Goal: Check status: Check status

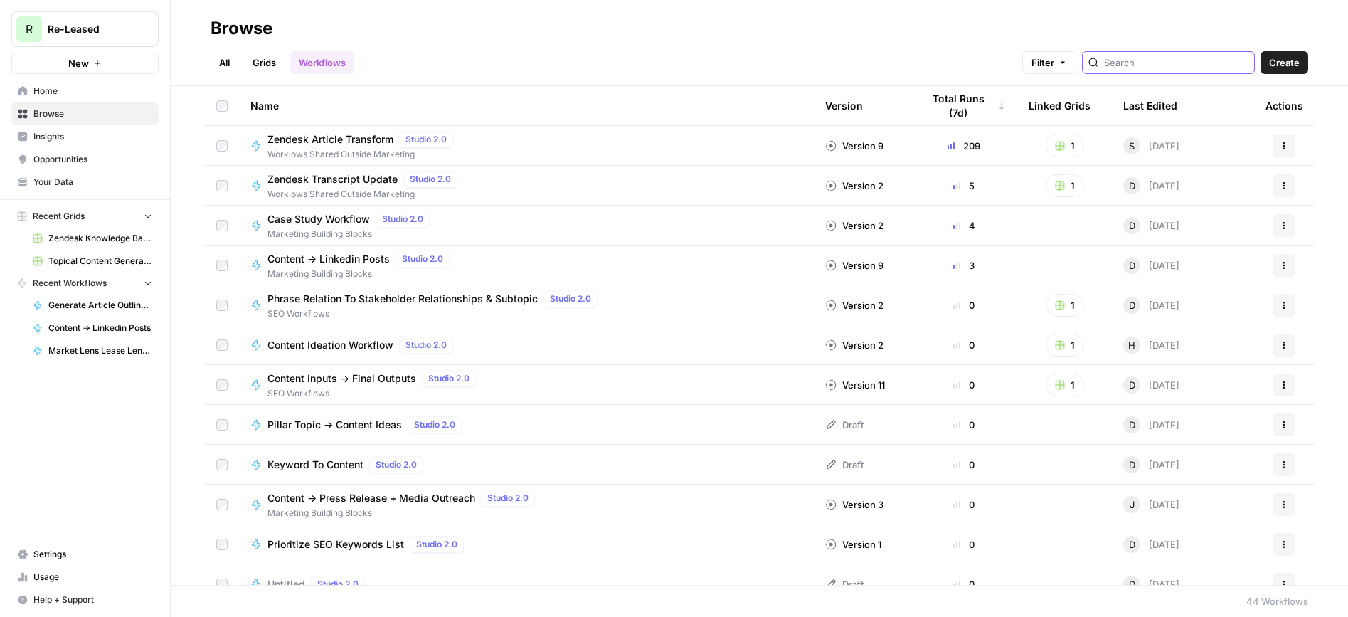
click at [1153, 64] on input "search" at bounding box center [1176, 62] width 144 height 14
type input "proposal"
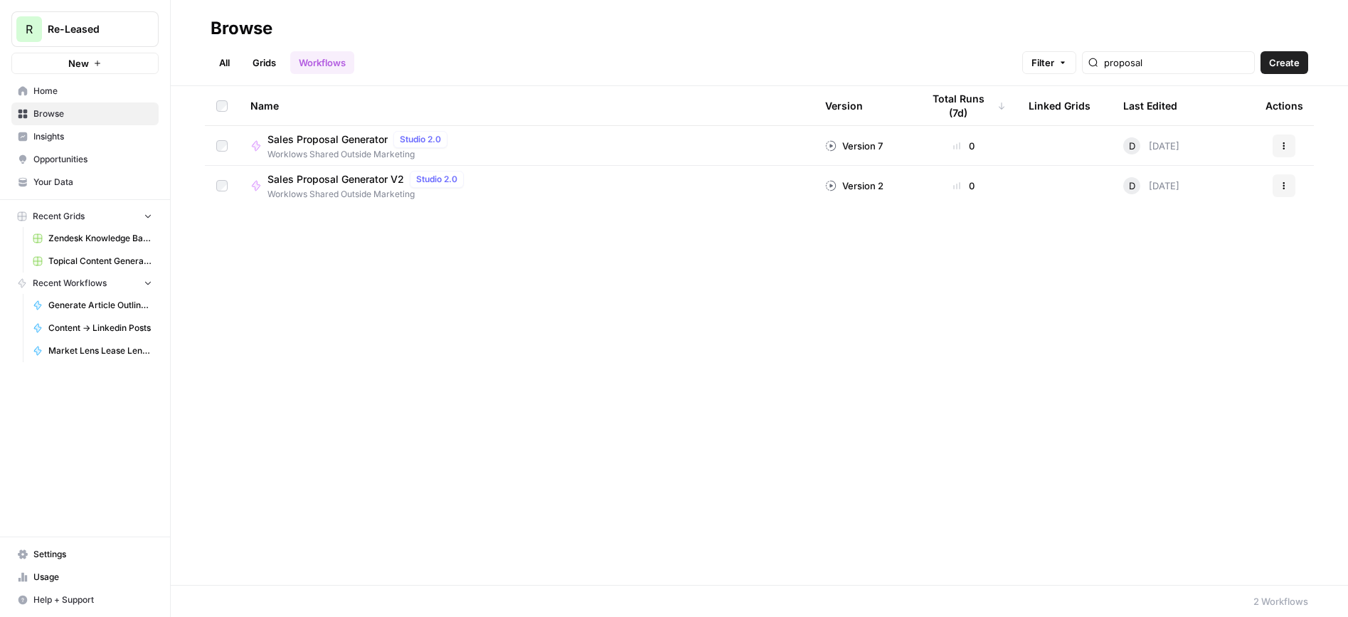
click at [343, 177] on span "Sales Proposal Generator V2" at bounding box center [335, 179] width 137 height 14
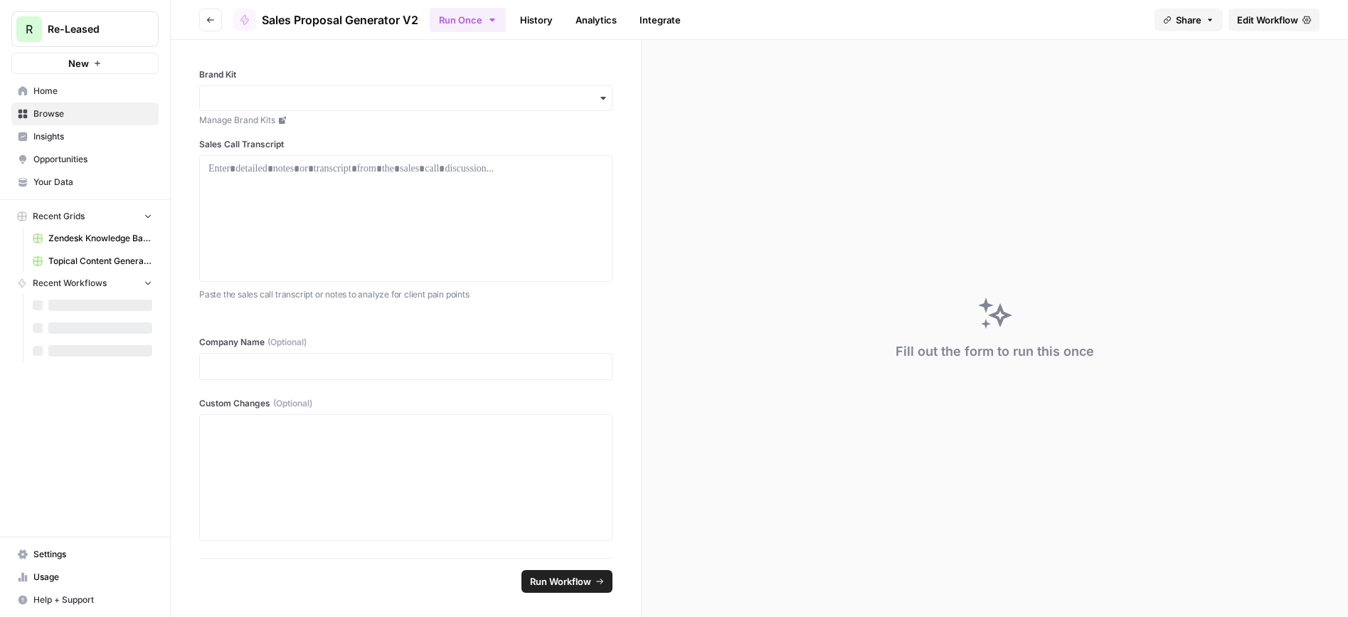
click at [543, 26] on link "History" at bounding box center [536, 20] width 50 height 23
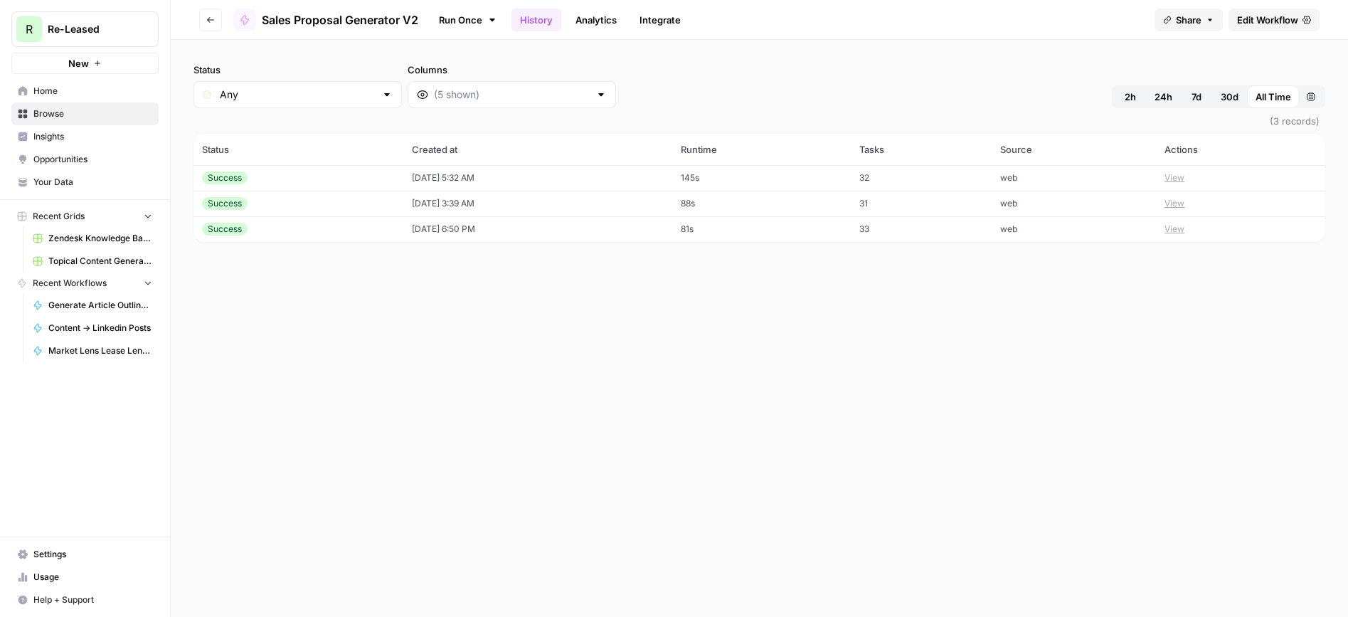
click at [207, 20] on icon "button" at bounding box center [210, 20] width 9 height 9
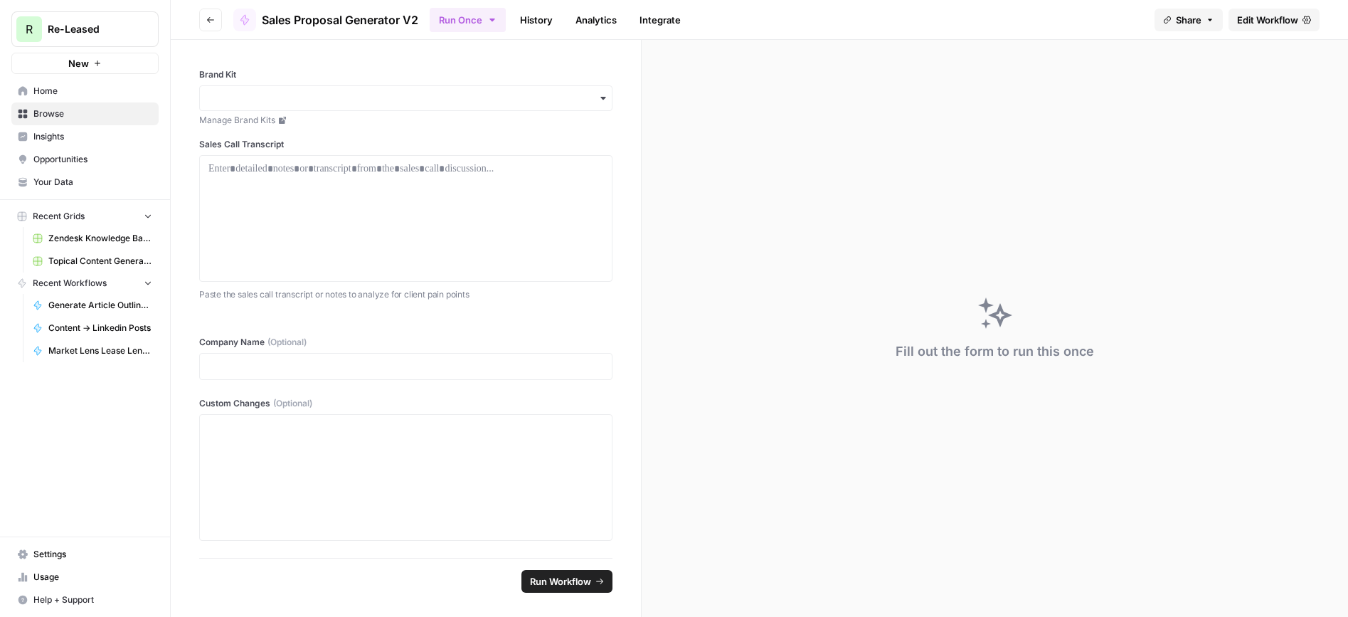
click at [213, 17] on icon "button" at bounding box center [210, 20] width 9 height 9
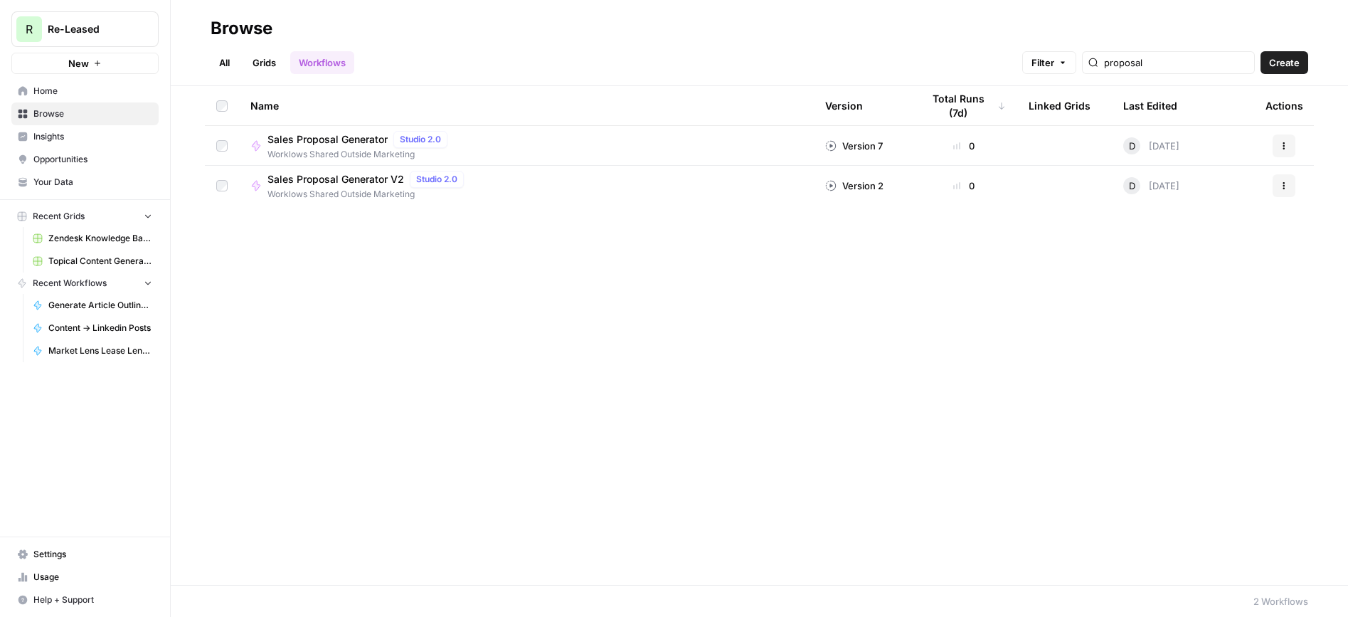
click at [320, 141] on span "Sales Proposal Generator" at bounding box center [327, 139] width 120 height 14
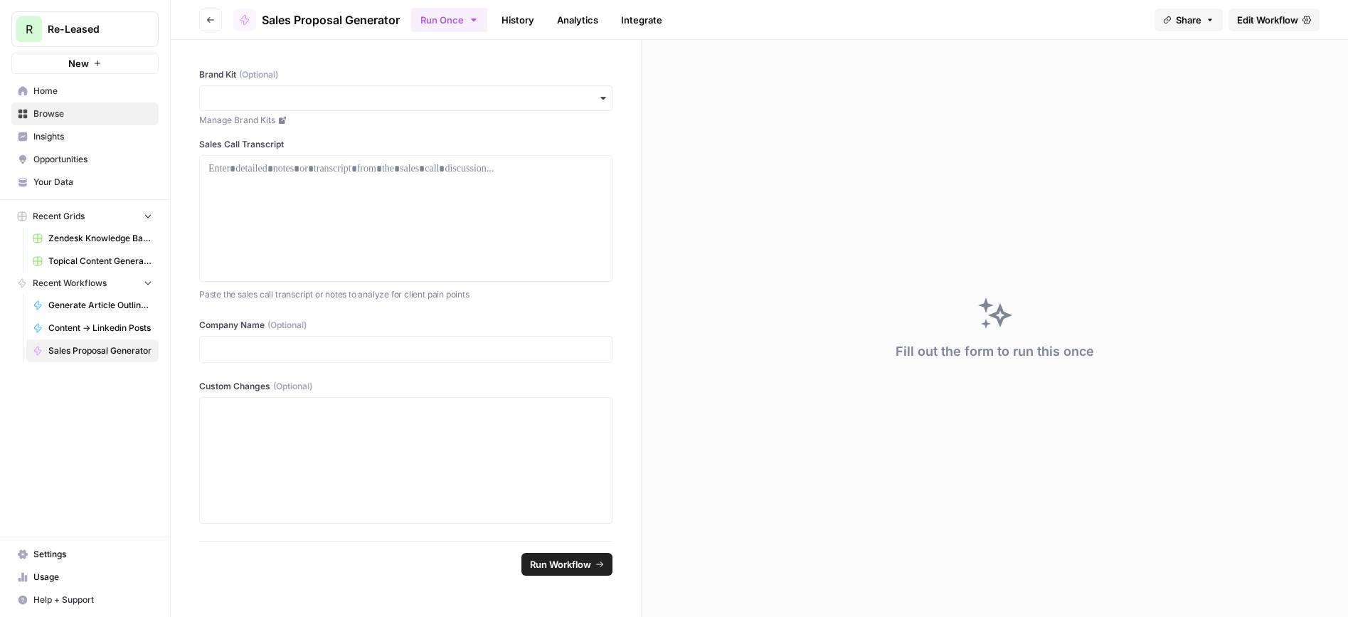
click at [518, 21] on link "History" at bounding box center [518, 20] width 50 height 23
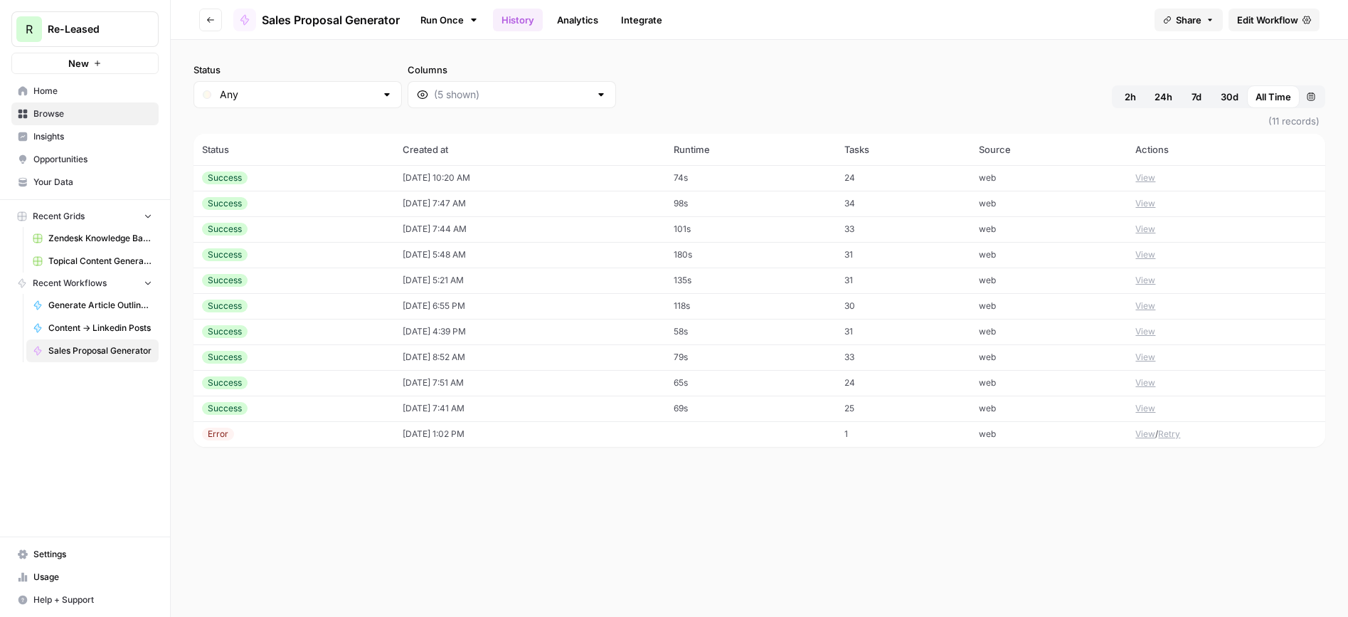
click at [424, 228] on td "[DATE] 7:44 AM" at bounding box center [529, 229] width 271 height 26
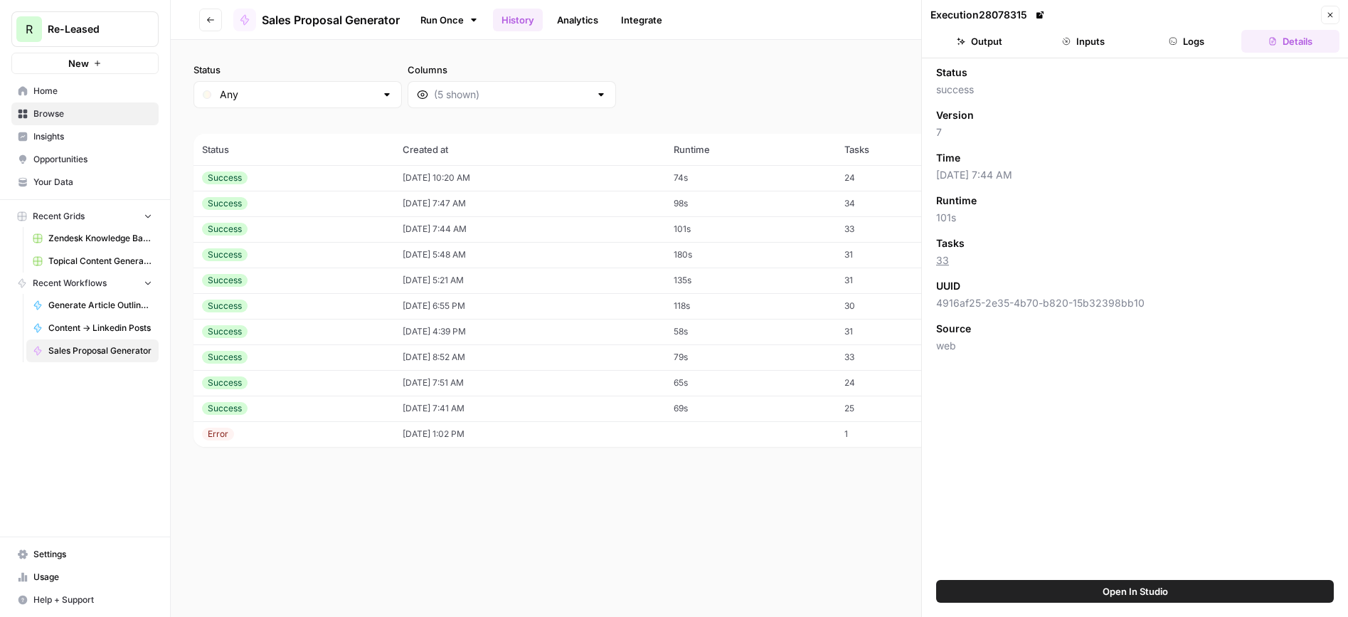
click at [1099, 46] on button "Inputs" at bounding box center [1083, 41] width 98 height 23
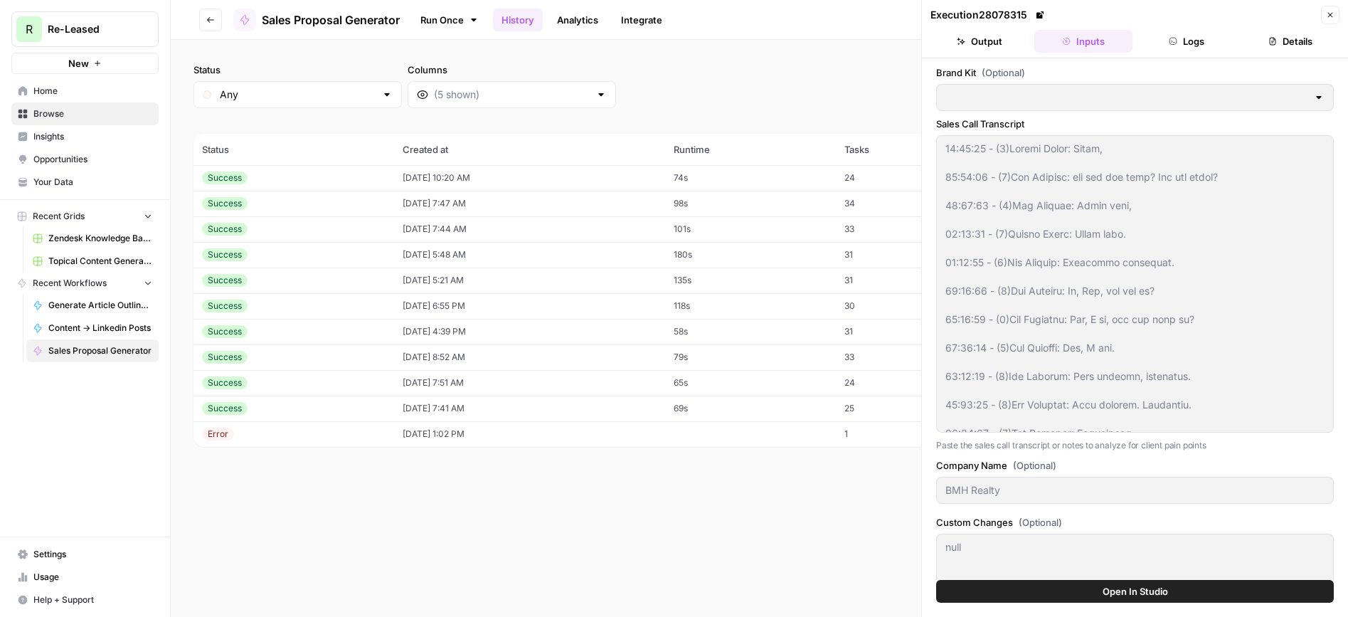
click at [415, 201] on td "[DATE] 7:47 AM" at bounding box center [529, 204] width 271 height 26
click at [421, 181] on td "[DATE] 10:20 AM" at bounding box center [529, 178] width 271 height 26
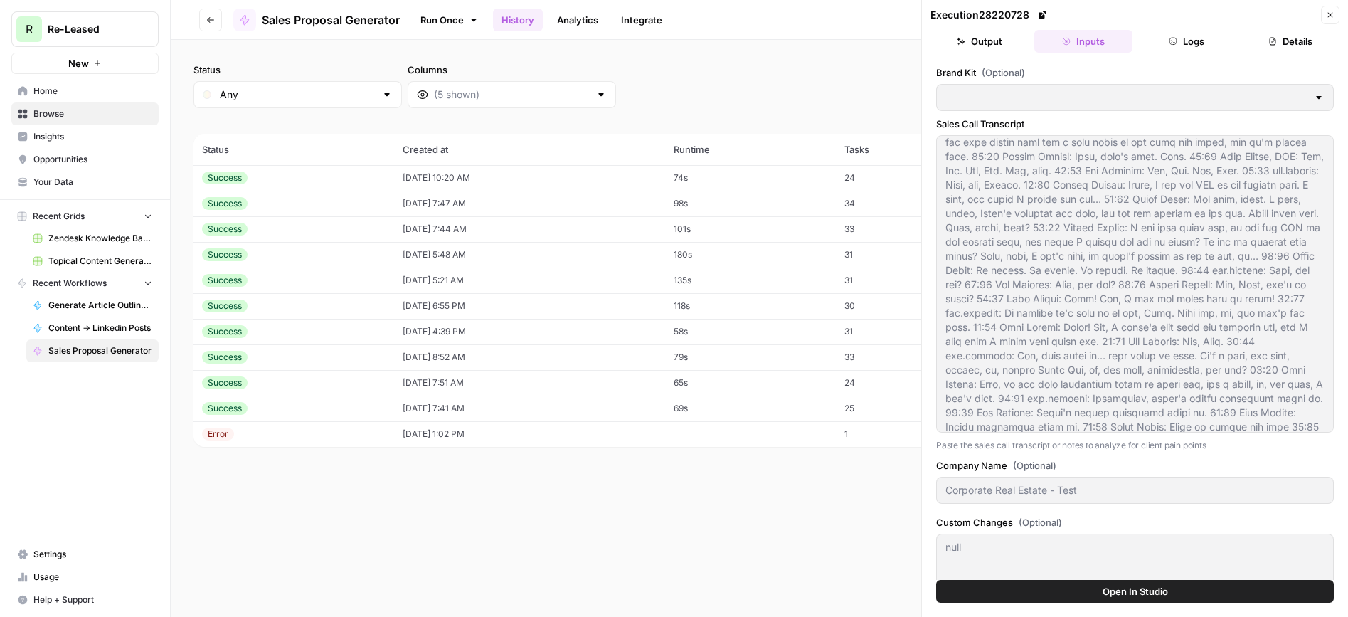
scroll to position [331, 0]
